Goal: Navigation & Orientation: Find specific page/section

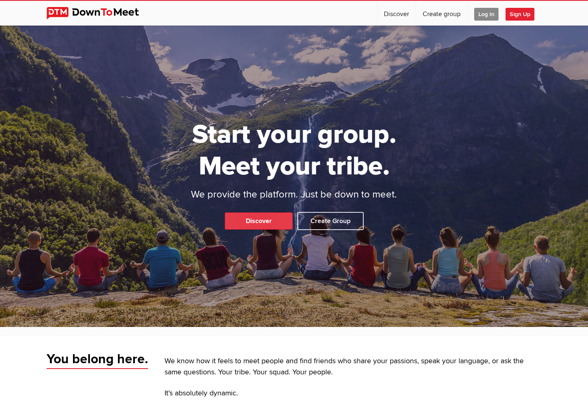
click at [256, 221] on link "Discover" at bounding box center [259, 220] width 68 height 17
select select "null"
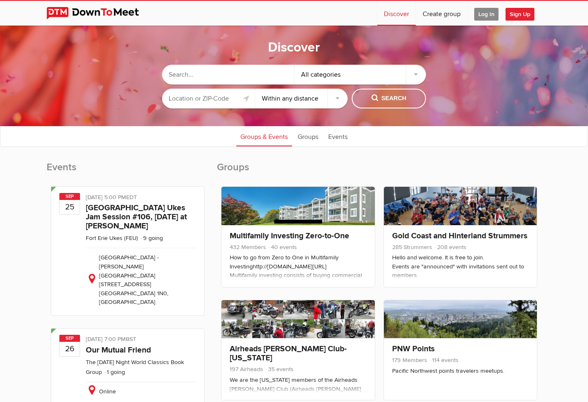
click at [204, 98] on input "text" at bounding box center [208, 99] width 93 height 20
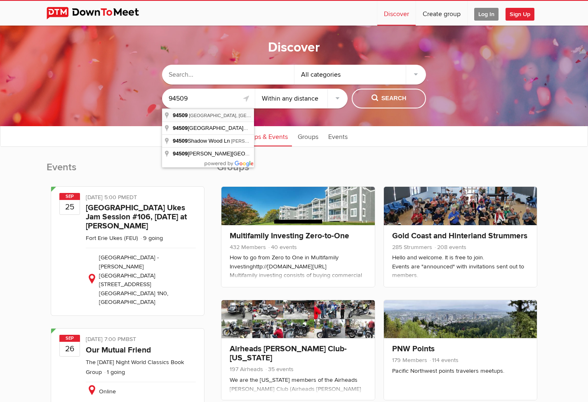
type input "[GEOGRAPHIC_DATA], [GEOGRAPHIC_DATA]"
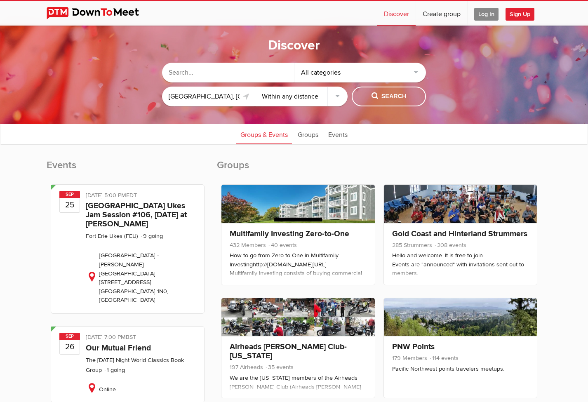
scroll to position [0, 0]
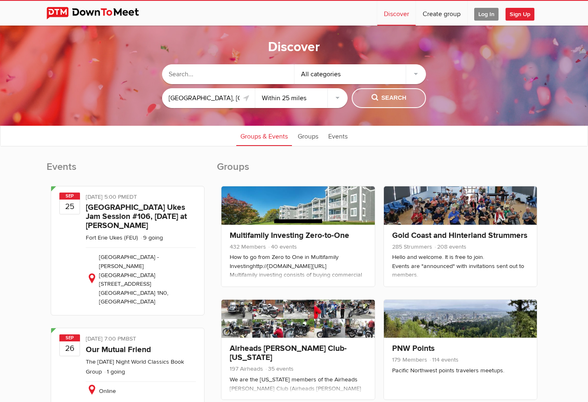
click at [395, 98] on span "Search" at bounding box center [388, 98] width 35 height 9
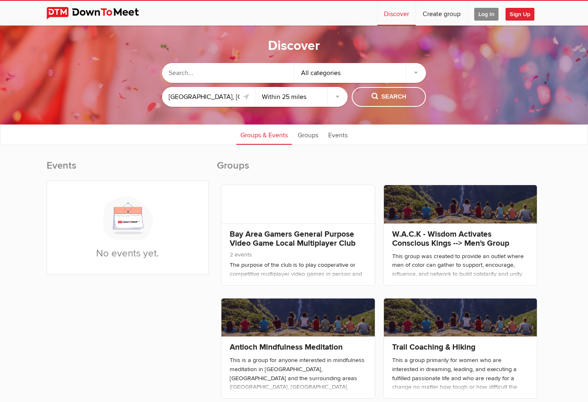
scroll to position [0, 2]
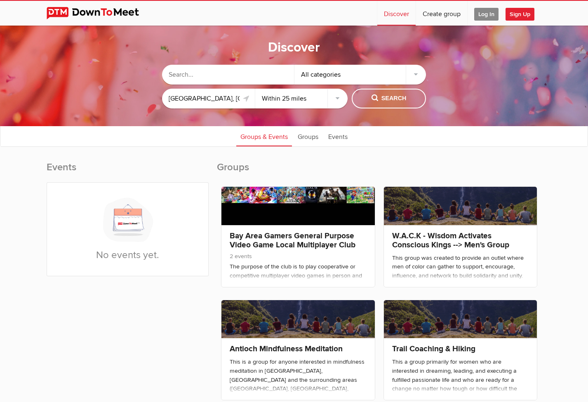
select select "50"
click at [398, 97] on span "Search" at bounding box center [388, 98] width 35 height 9
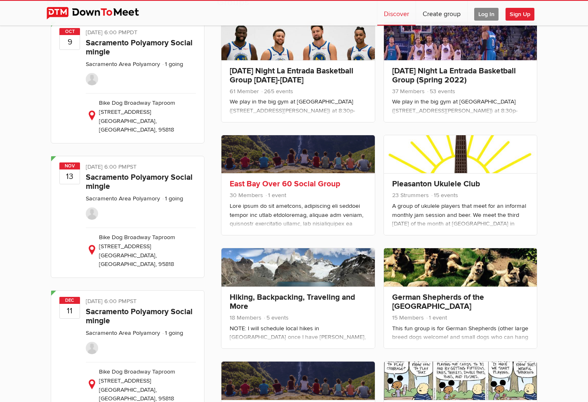
scroll to position [164, 0]
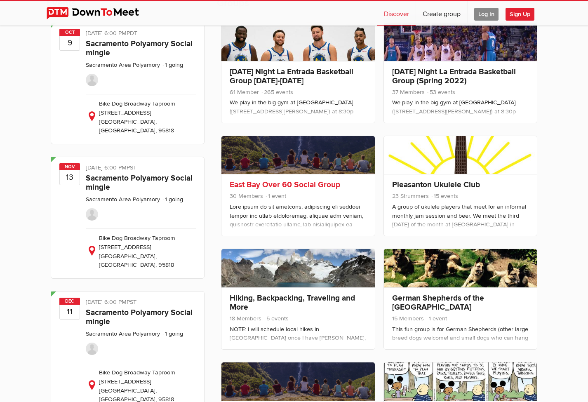
click at [289, 185] on link "East Bay Over 60 Social Group" at bounding box center [285, 185] width 110 height 10
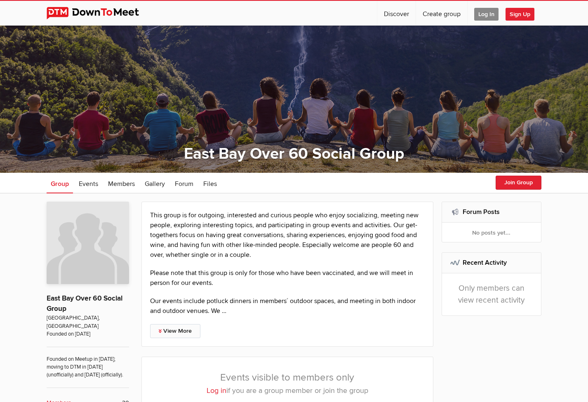
click at [188, 329] on link "View More" at bounding box center [175, 331] width 50 height 14
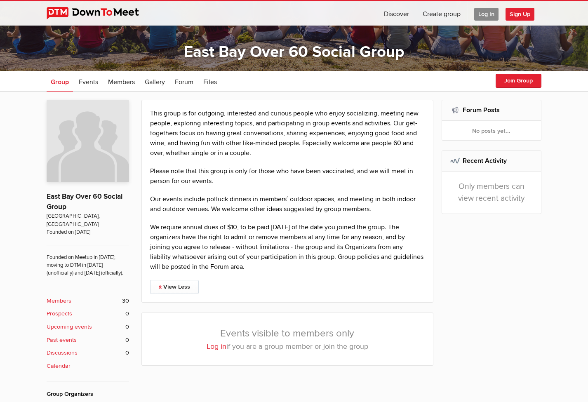
scroll to position [117, 0]
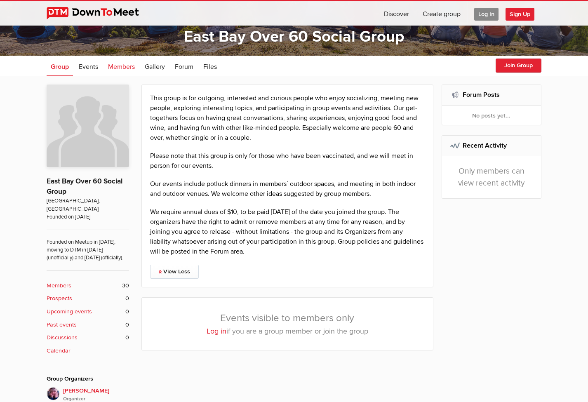
click at [126, 66] on span "Members" at bounding box center [121, 67] width 27 height 8
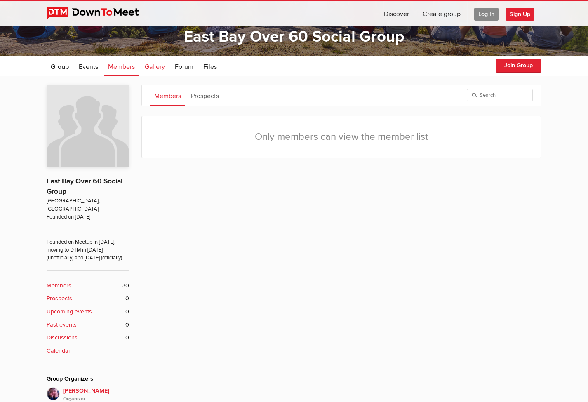
click at [155, 66] on span "Gallery" at bounding box center [155, 67] width 20 height 8
click at [185, 65] on span "Forum" at bounding box center [184, 67] width 19 height 8
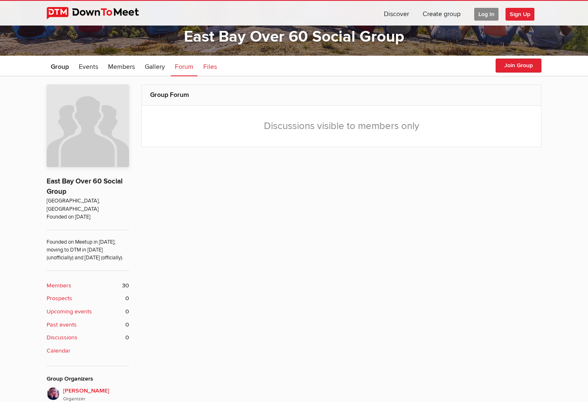
click at [210, 65] on span "Files" at bounding box center [210, 67] width 14 height 8
